Goal: Check status

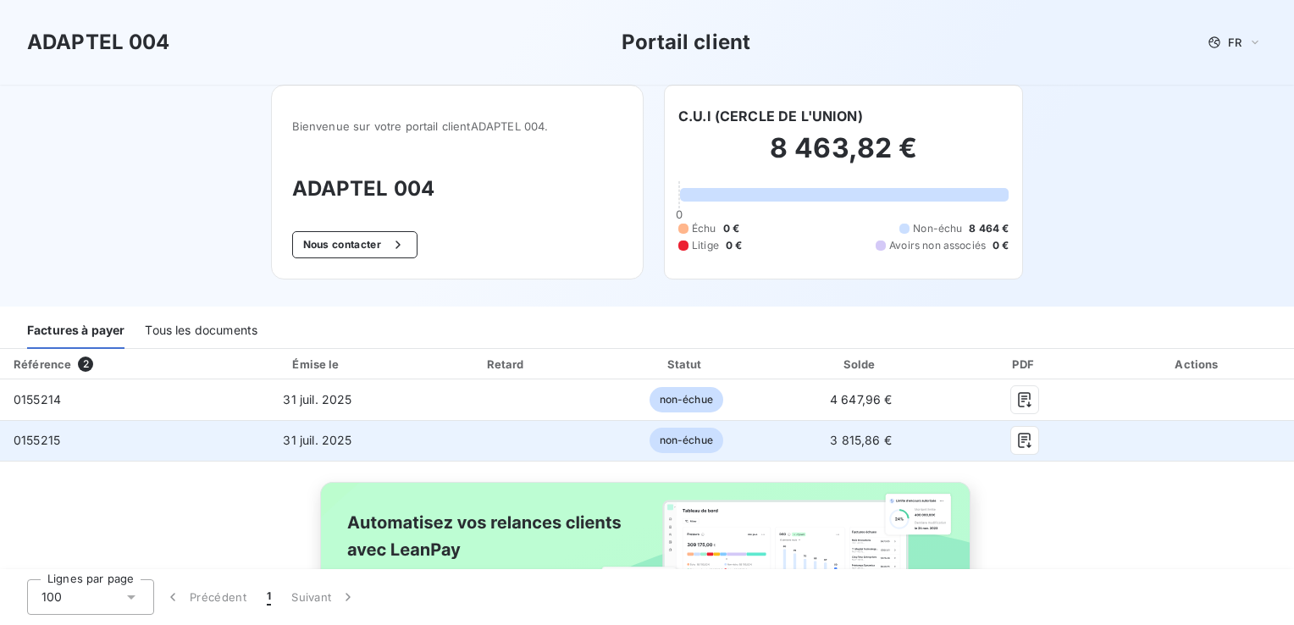
scroll to position [119, 0]
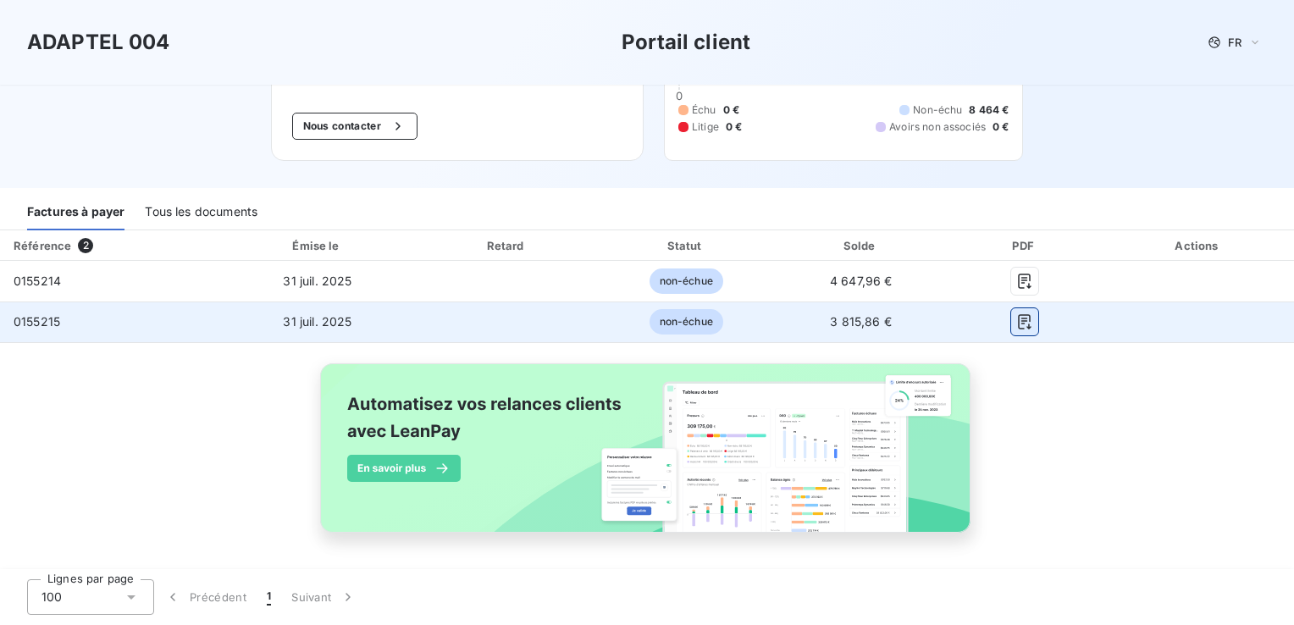
click at [1016, 318] on icon "button" at bounding box center [1024, 321] width 17 height 17
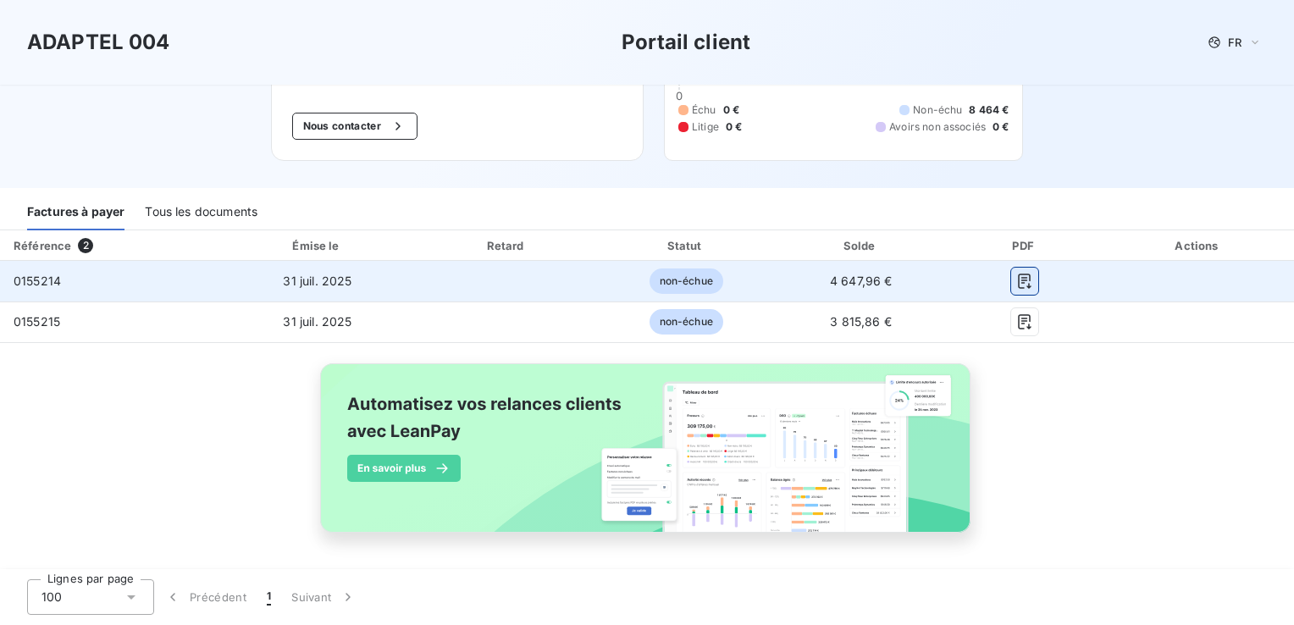
drag, startPoint x: 1013, startPoint y: 276, endPoint x: 1013, endPoint y: 293, distance: 16.9
click at [1016, 278] on icon "button" at bounding box center [1024, 281] width 17 height 17
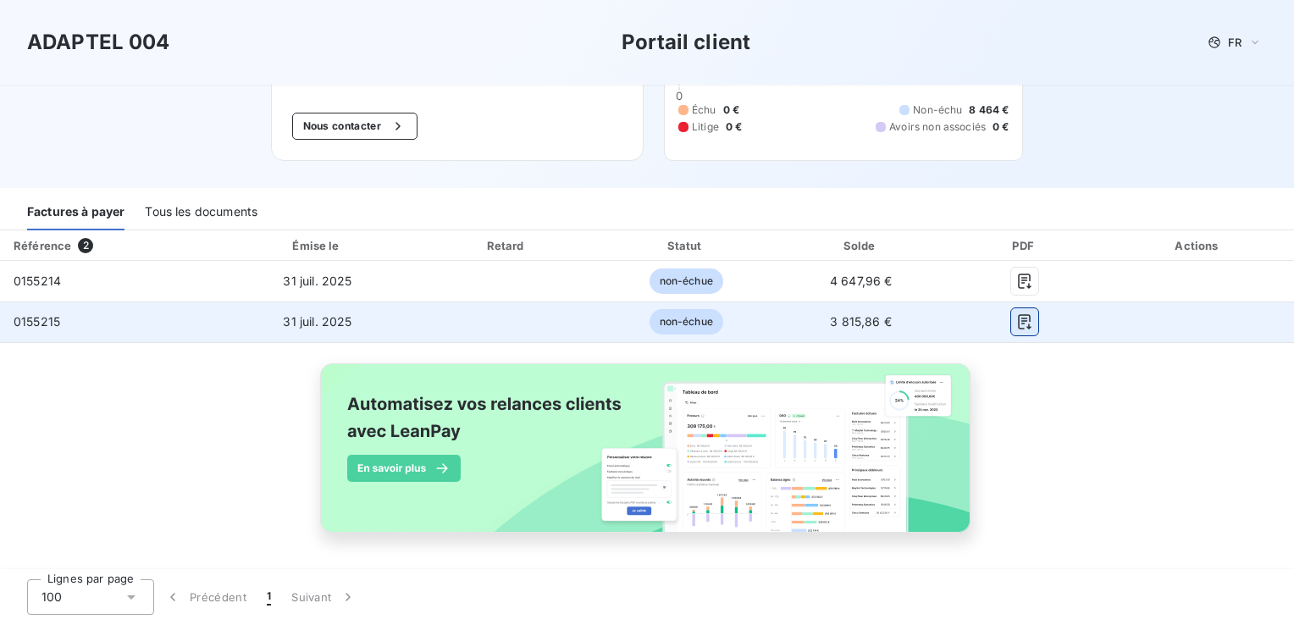
click at [1018, 320] on icon "button" at bounding box center [1024, 321] width 13 height 15
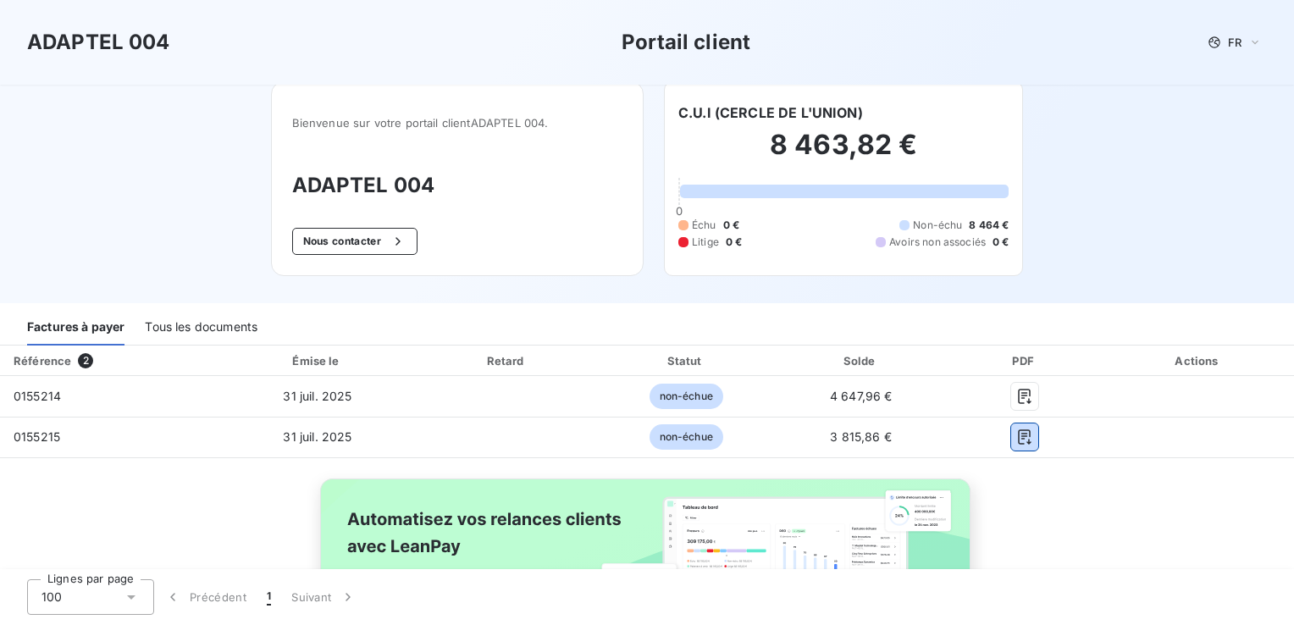
scroll to position [0, 0]
